Goal: Transaction & Acquisition: Book appointment/travel/reservation

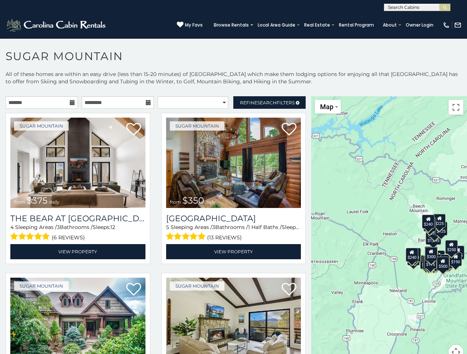
scroll to position [142, 0]
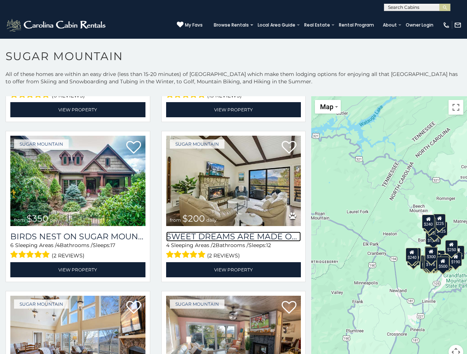
click at [228, 233] on h3 "Sweet Dreams Are Made Of Skis" at bounding box center [233, 237] width 135 height 10
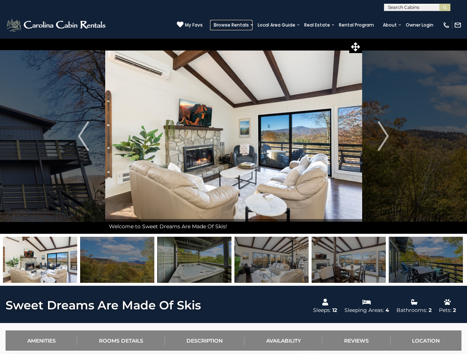
click at [235, 25] on link "Browse Rentals" at bounding box center [231, 25] width 42 height 10
